Goal: Information Seeking & Learning: Understand process/instructions

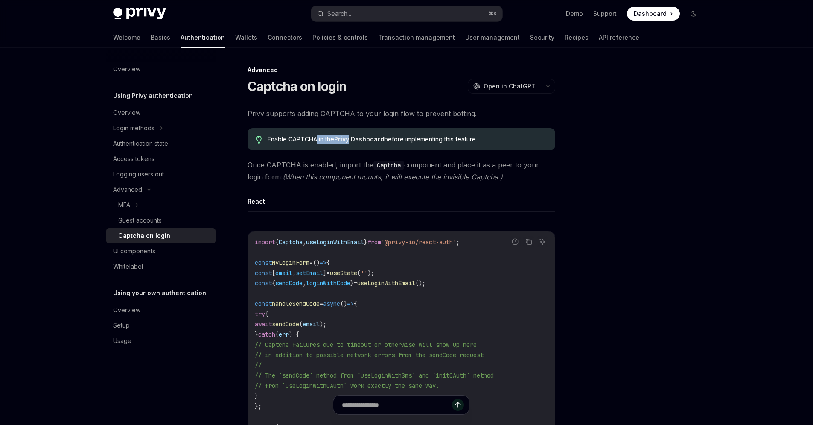
drag, startPoint x: 317, startPoint y: 141, endPoint x: 353, endPoint y: 146, distance: 35.8
click at [352, 143] on div "Enable CAPTCHA in the Privy Dashboard before implementing this feature." at bounding box center [402, 139] width 308 height 22
drag, startPoint x: 357, startPoint y: 164, endPoint x: 368, endPoint y: 170, distance: 12.2
click at [368, 170] on span "Once CAPTCHA is enabled, import the Captcha component and place it as a peer to…" at bounding box center [402, 171] width 308 height 24
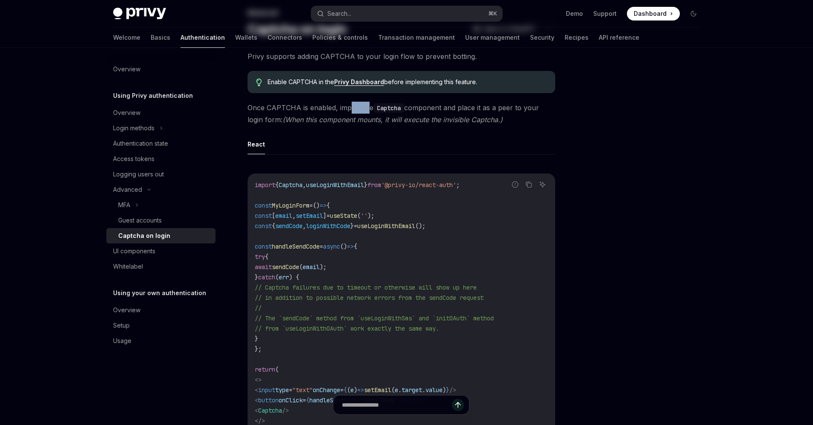
scroll to position [59, 0]
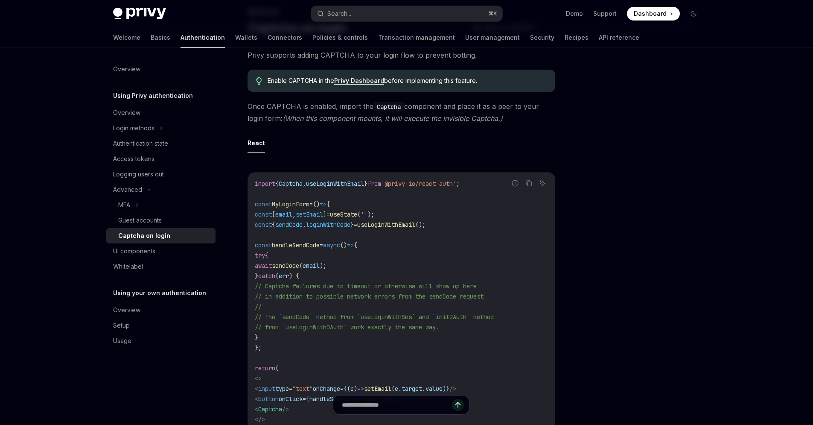
click at [299, 184] on span "Captcha" at bounding box center [291, 184] width 24 height 8
copy span "Captcha"
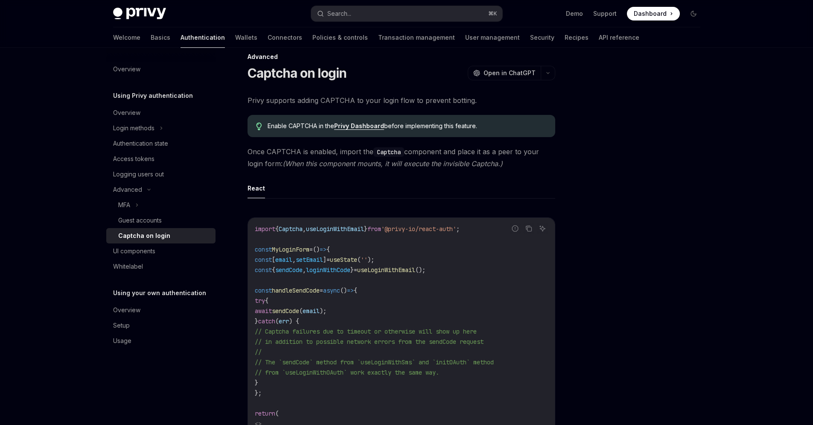
scroll to position [0, 0]
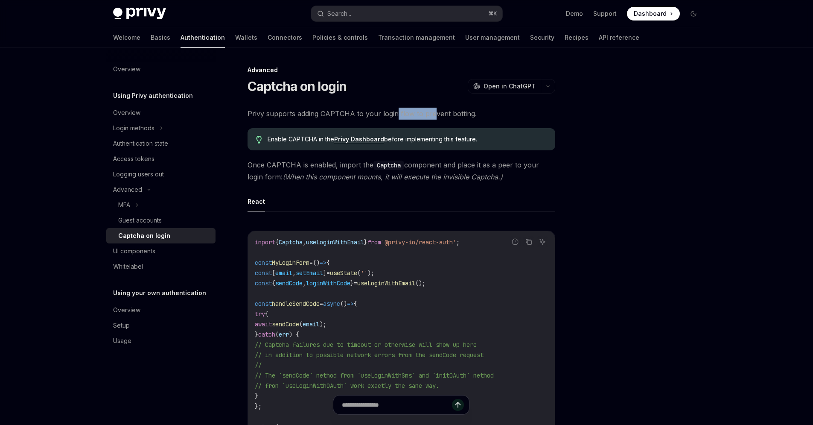
drag, startPoint x: 430, startPoint y: 115, endPoint x: 395, endPoint y: 116, distance: 35.0
click at [395, 116] on span "Privy supports adding CAPTCHA to your login flow to prevent botting." at bounding box center [402, 114] width 308 height 12
drag, startPoint x: 351, startPoint y: 175, endPoint x: 328, endPoint y: 176, distance: 23.1
click at [328, 176] on em "(When this component mounts, it will execute the invisible Captcha.)" at bounding box center [393, 177] width 220 height 9
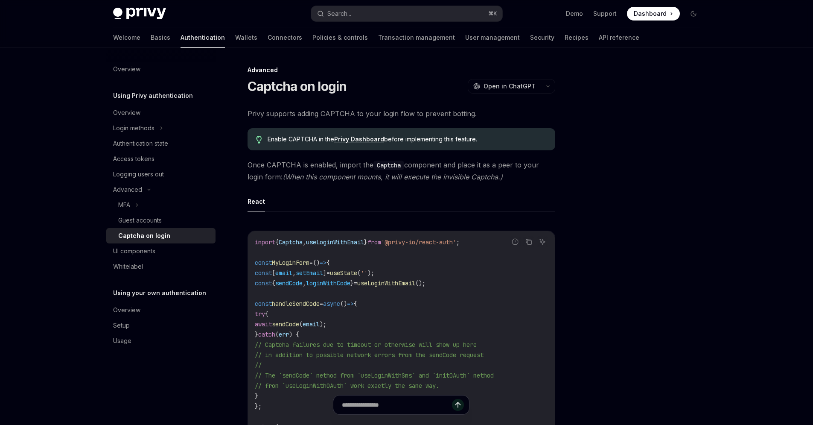
click at [328, 176] on em "(When this component mounts, it will execute the invisible Captcha.)" at bounding box center [393, 177] width 220 height 9
drag, startPoint x: 414, startPoint y: 176, endPoint x: 392, endPoint y: 178, distance: 22.7
click at [392, 178] on em "(When this component mounts, it will execute the invisible Captcha.)" at bounding box center [393, 177] width 220 height 9
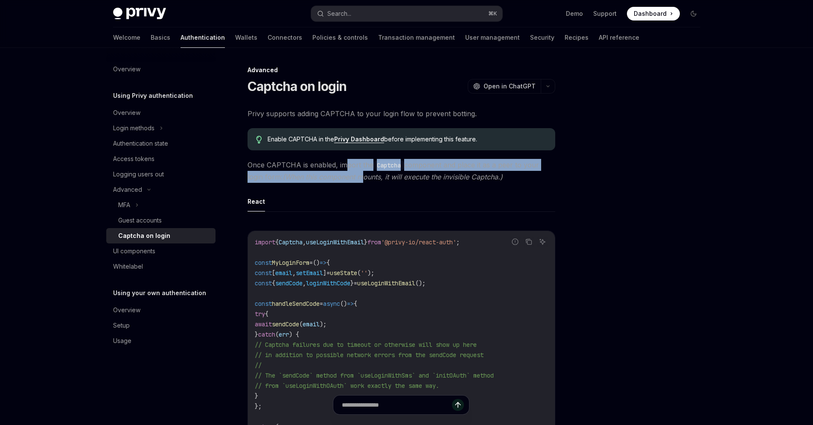
drag, startPoint x: 351, startPoint y: 170, endPoint x: 346, endPoint y: 168, distance: 5.3
click at [346, 168] on span "Once CAPTCHA is enabled, import the Captcha component and place it as a peer to…" at bounding box center [402, 171] width 308 height 24
